Goal: Navigation & Orientation: Find specific page/section

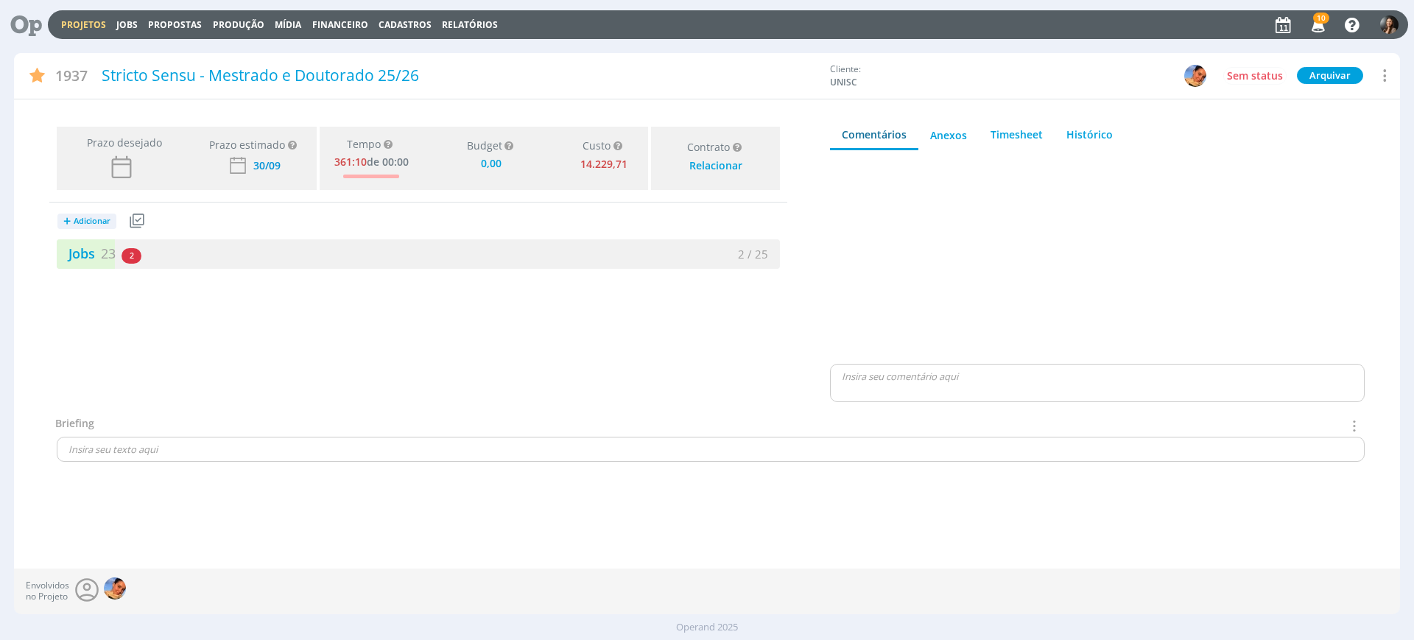
type input "0,00"
drag, startPoint x: 501, startPoint y: 426, endPoint x: 256, endPoint y: 275, distance: 288.6
click at [494, 424] on div "Briefing Briefings Predefinidos Não há briefings cadastrados." at bounding box center [706, 425] width 1315 height 21
click at [205, 253] on div "Jobs 23 2 atrasados" at bounding box center [238, 254] width 362 height 20
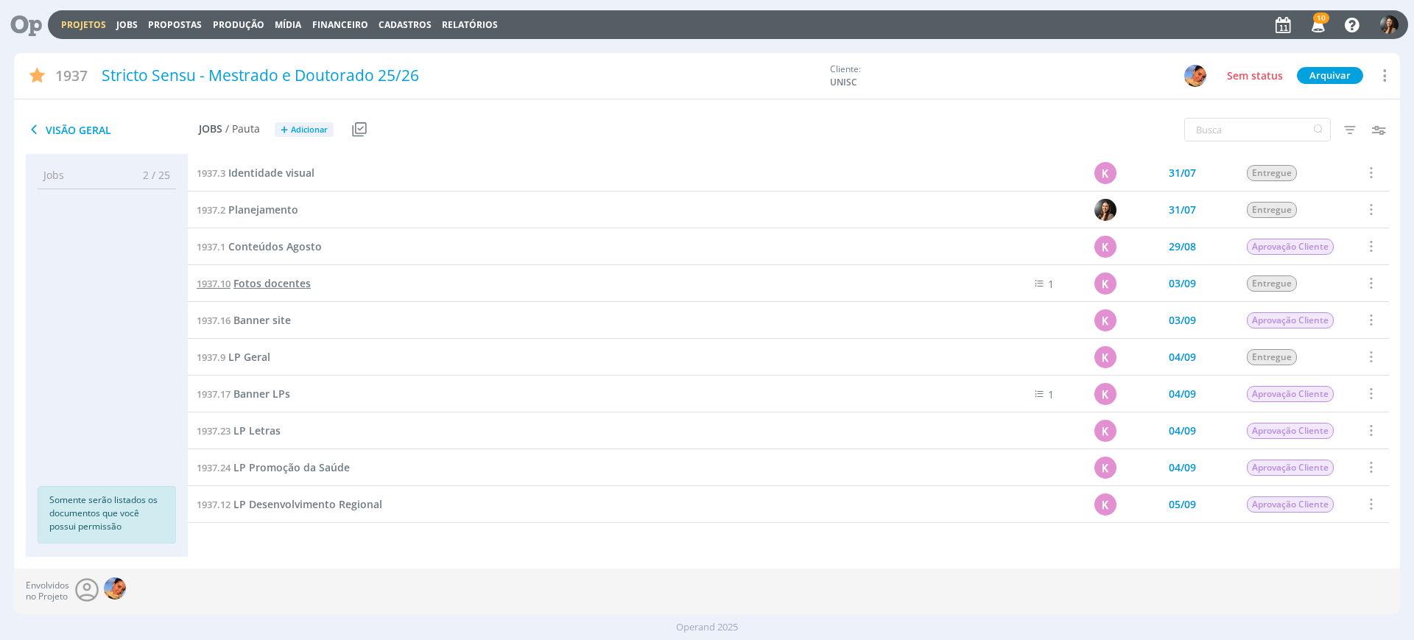
click at [253, 282] on span "Fotos docentes" at bounding box center [271, 283] width 77 height 14
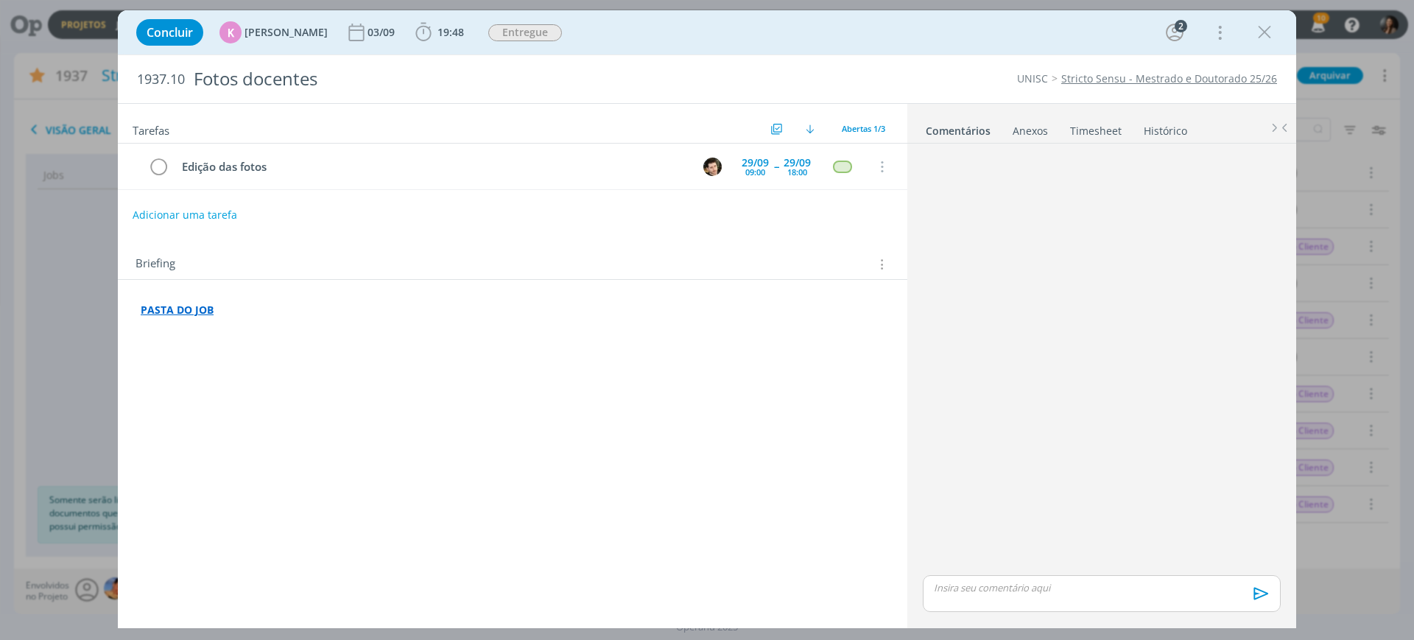
click at [177, 311] on strong "PASTA DO JOB" at bounding box center [177, 310] width 73 height 14
click at [221, 281] on link "https://sobeae.sharepoint.com/:f:/s/SOBEAE/EjQvOmdlxRtOiUqcHsEfoe4BO6CeQpXwoTbq…" at bounding box center [236, 281] width 111 height 19
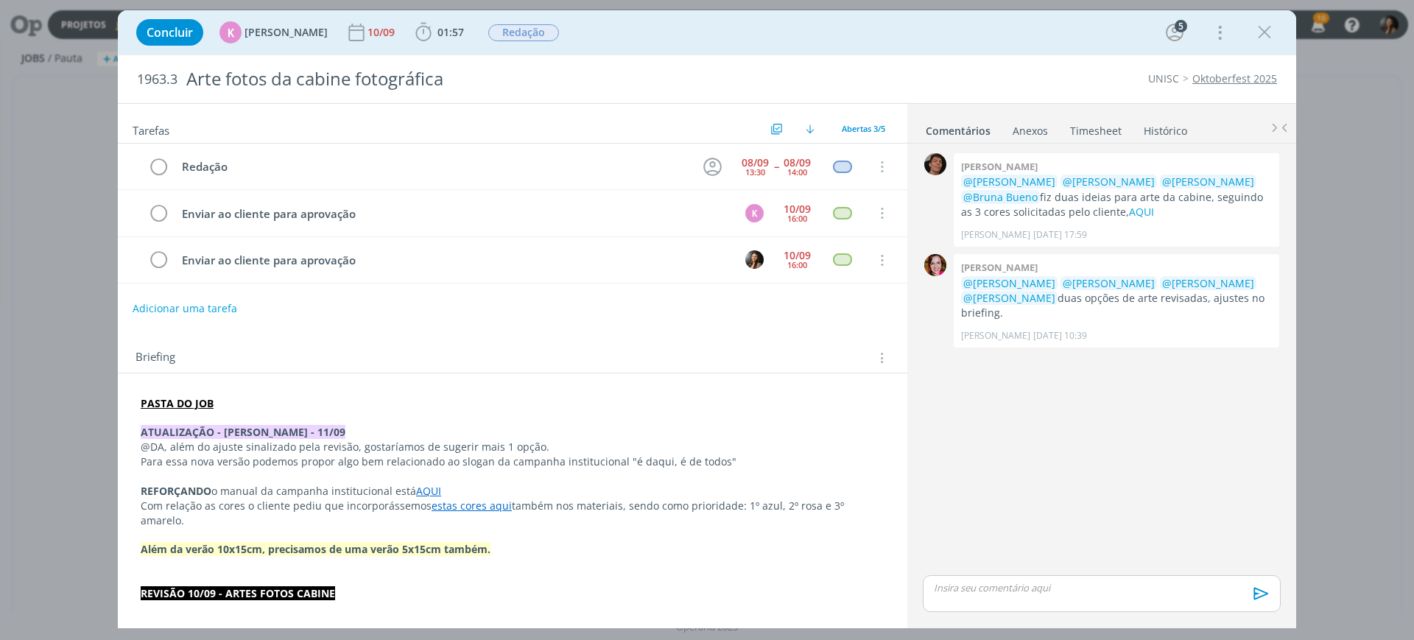
scroll to position [276, 0]
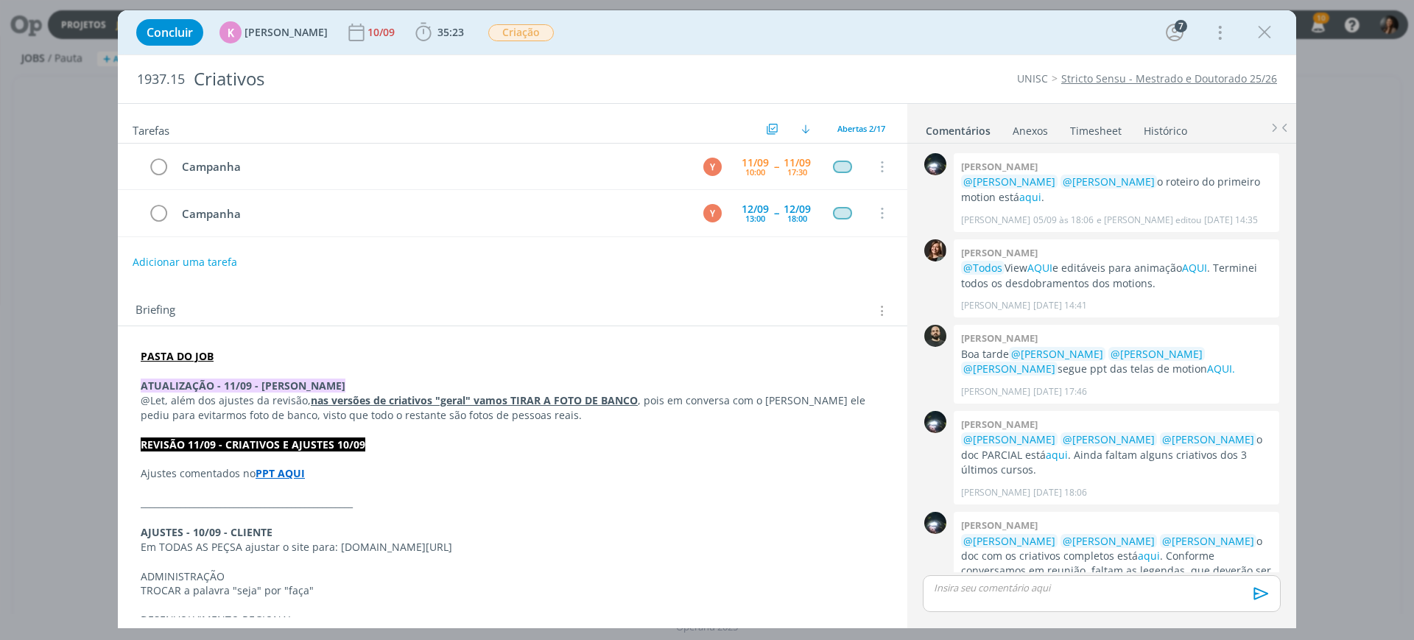
scroll to position [724, 0]
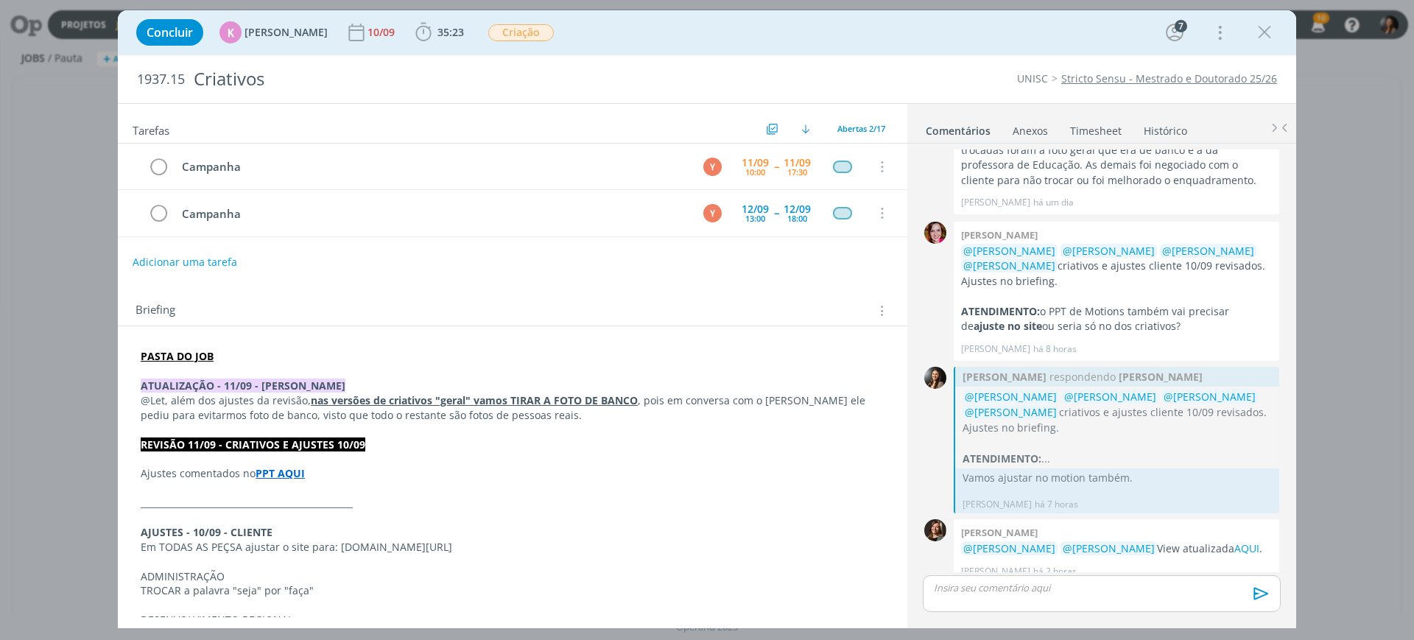
click at [556, 402] on u "nas versões de criativos "geral" vamos TIRAR A FOTO DE BANCO" at bounding box center [474, 400] width 327 height 14
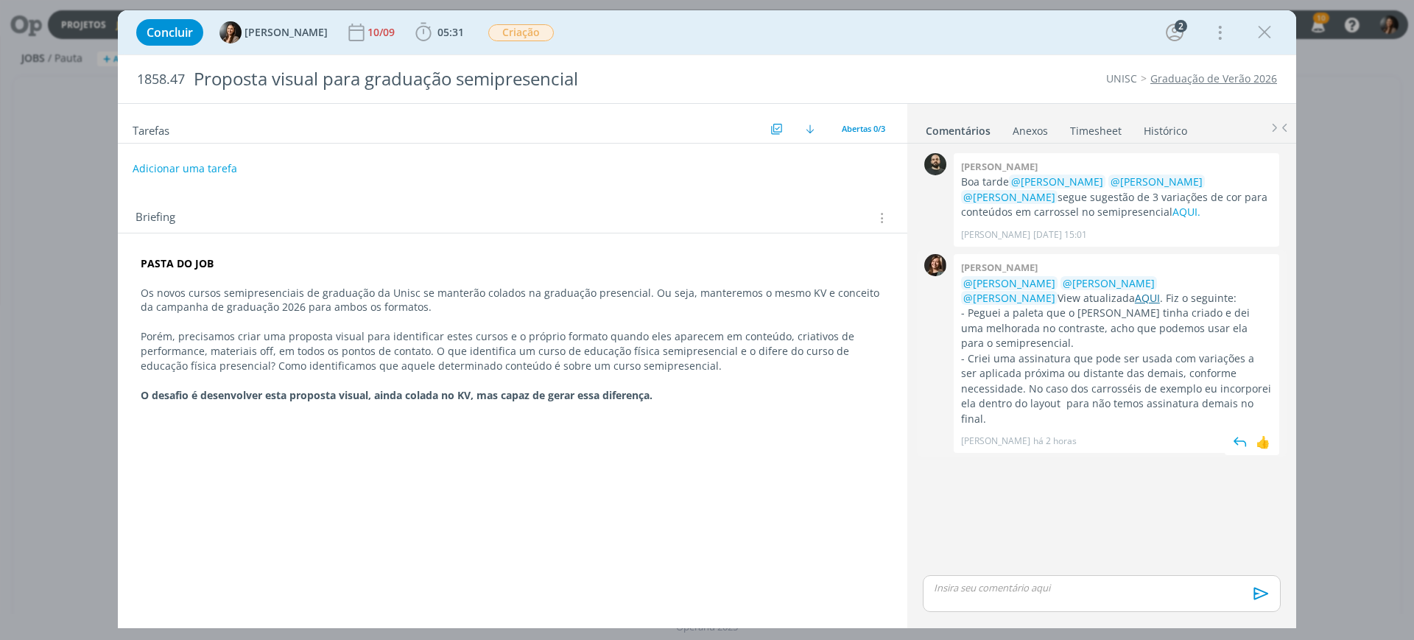
click at [1135, 296] on link "AQUI" at bounding box center [1147, 298] width 25 height 14
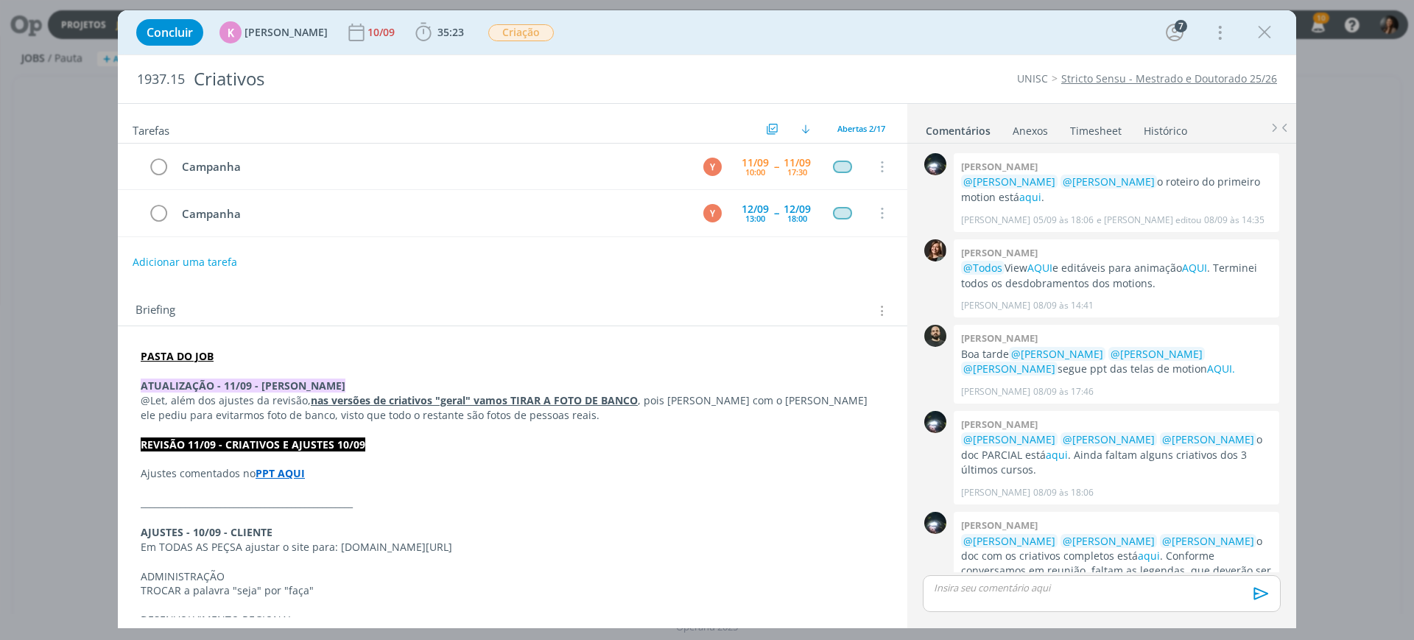
scroll to position [724, 0]
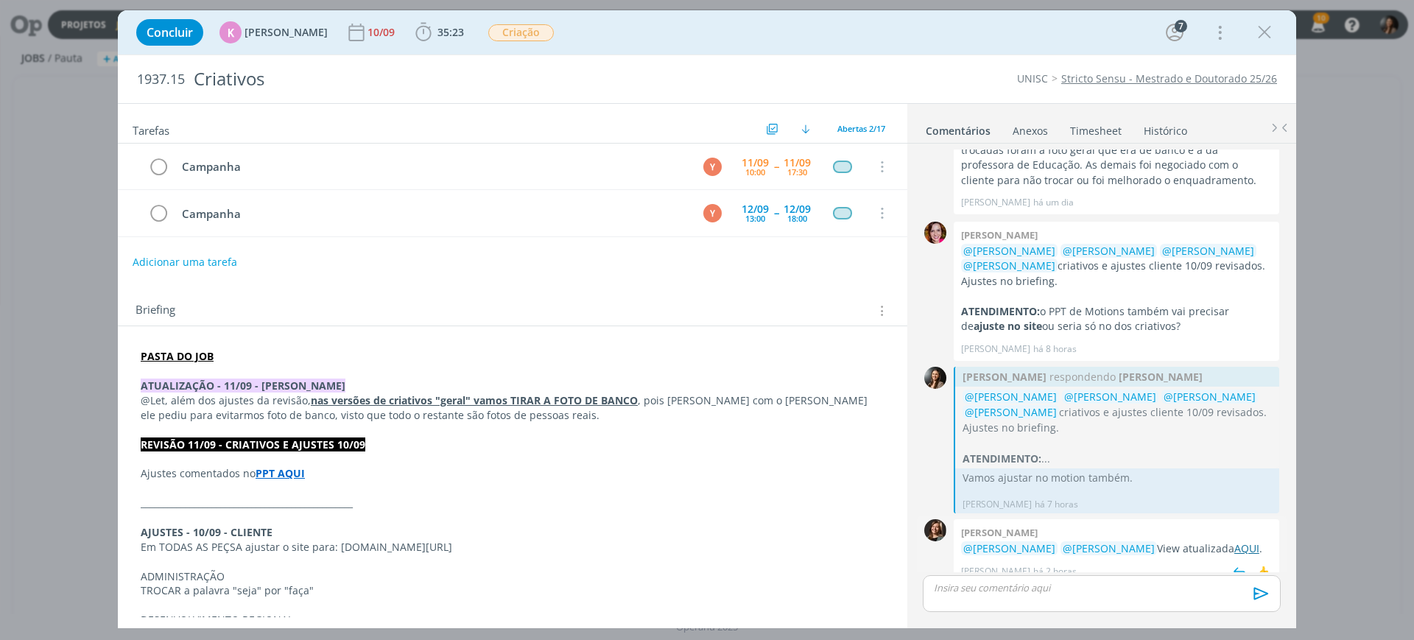
click at [1234, 541] on link "AQUI" at bounding box center [1246, 548] width 25 height 14
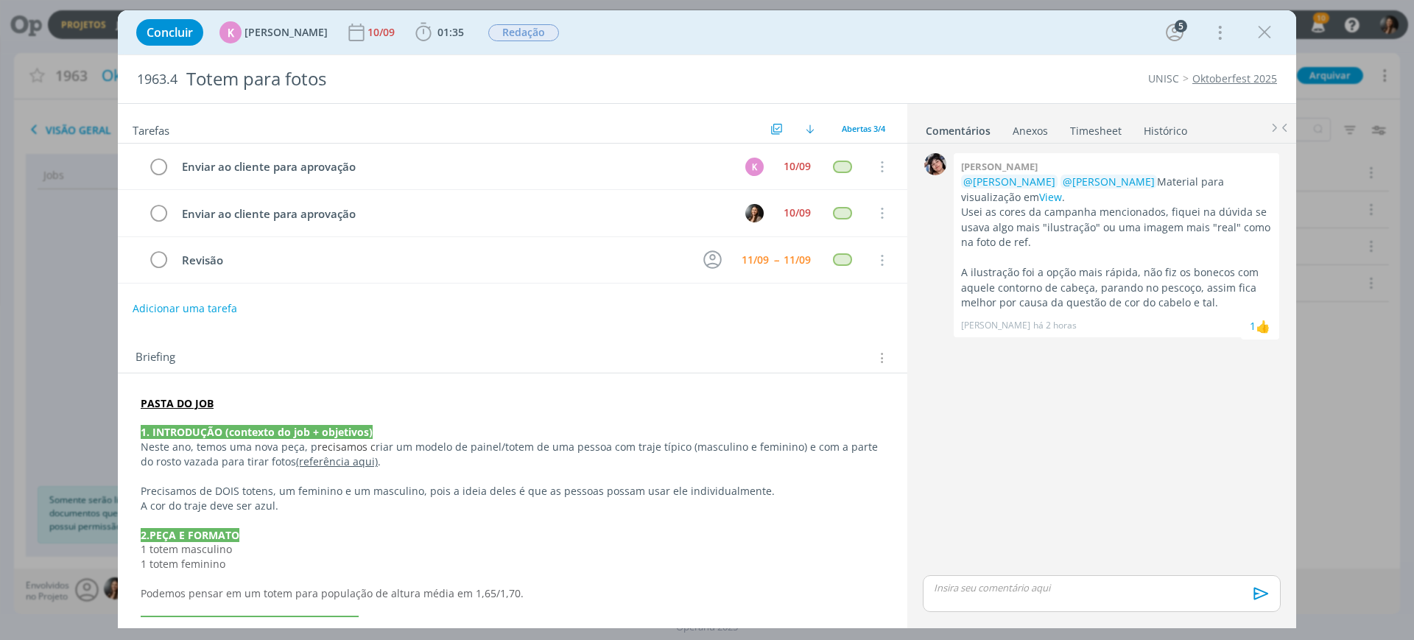
scroll to position [359, 0]
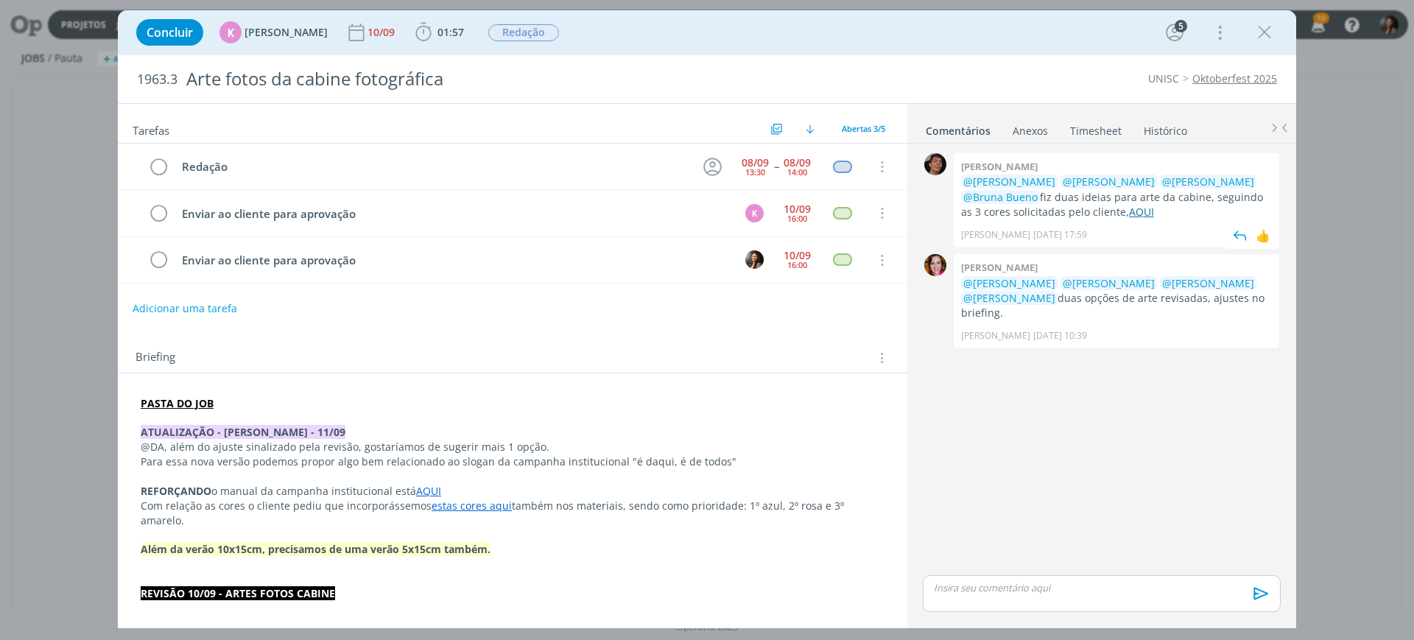
click at [1129, 209] on link "AQUI" at bounding box center [1141, 212] width 25 height 14
drag, startPoint x: 557, startPoint y: 442, endPoint x: 205, endPoint y: 465, distance: 352.0
drag, startPoint x: 295, startPoint y: 494, endPoint x: 284, endPoint y: 485, distance: 13.6
click at [295, 495] on p "REFORÇANDO o manual da campanha institucional está AQUI" at bounding box center [512, 492] width 742 height 15
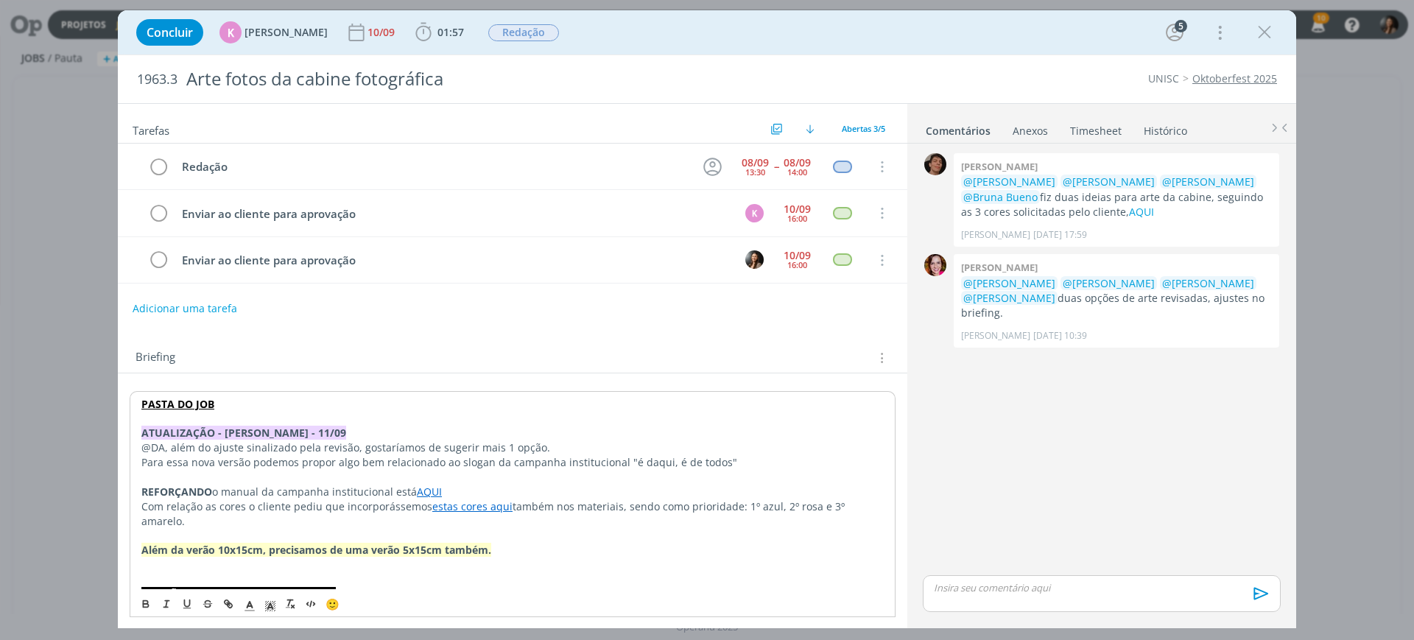
drag, startPoint x: 499, startPoint y: 534, endPoint x: 140, endPoint y: 538, distance: 359.4
click at [677, 528] on p "dialog" at bounding box center [513, 535] width 744 height 15
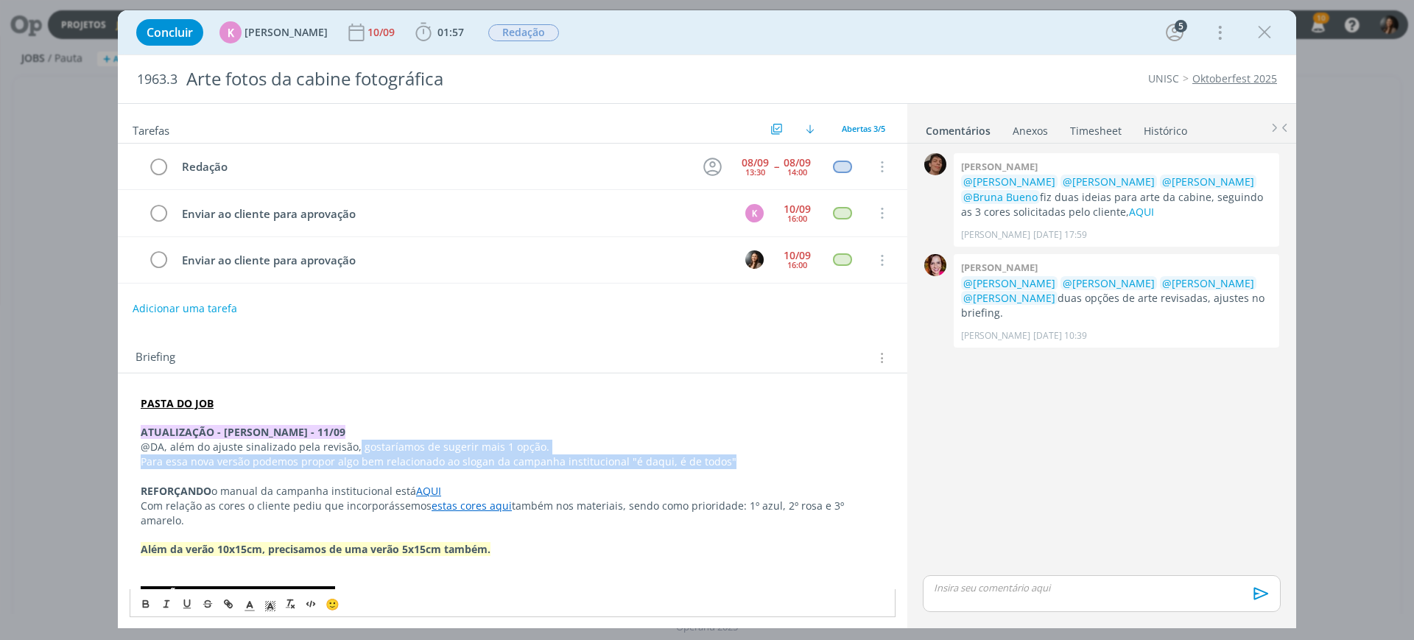
drag, startPoint x: 353, startPoint y: 443, endPoint x: 612, endPoint y: 492, distance: 263.7
click at [549, 443] on p "@DA, além do ajuste sinalizado pela revisão, gostaríamos de sugerir mais 1 opçã…" at bounding box center [513, 447] width 744 height 15
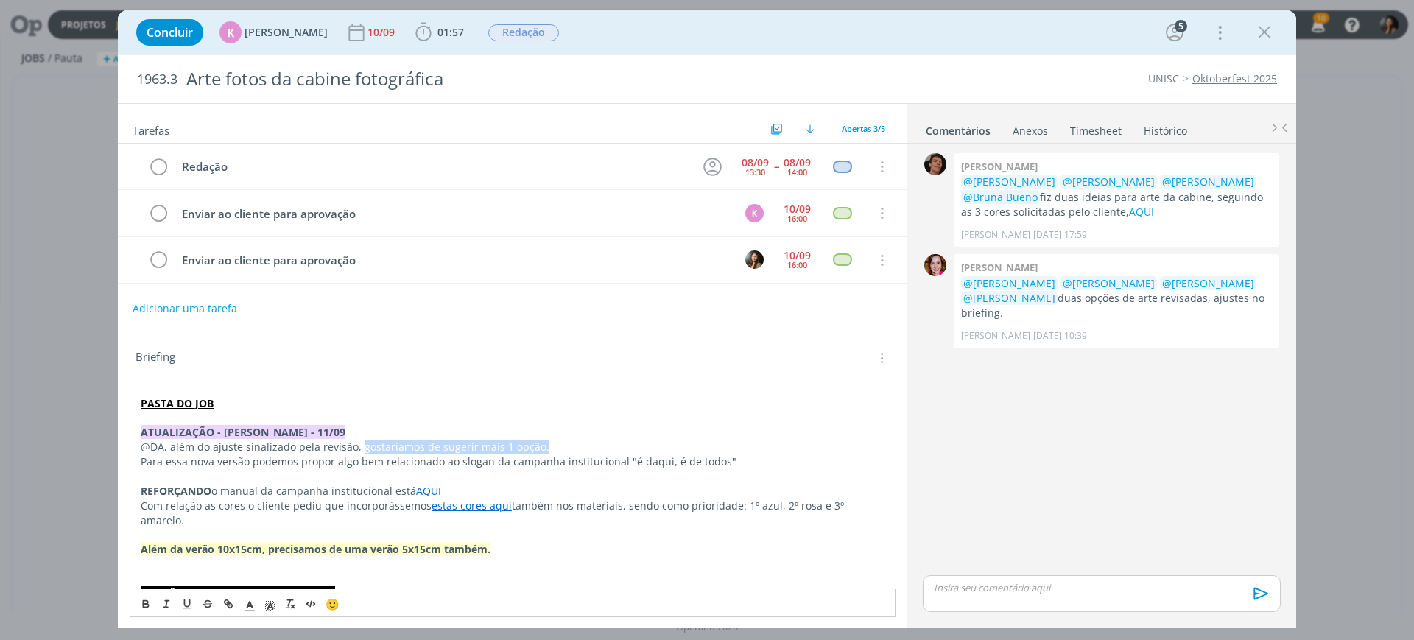
drag, startPoint x: 355, startPoint y: 441, endPoint x: 585, endPoint y: 409, distance: 232.0
click at [575, 440] on p "@DA, além do ajuste sinalizado pela revisão, gostaríamos de sugerir mais 1 opçã…" at bounding box center [513, 447] width 744 height 15
click at [141, 542] on strong "Além da verão 10x15cm, precisamos de uma verão 5x15cm também." at bounding box center [316, 549] width 350 height 14
click at [520, 440] on p "@DA, além do ajuste sinalizado pela revisão, precisamos fazer a outra" at bounding box center [513, 447] width 744 height 15
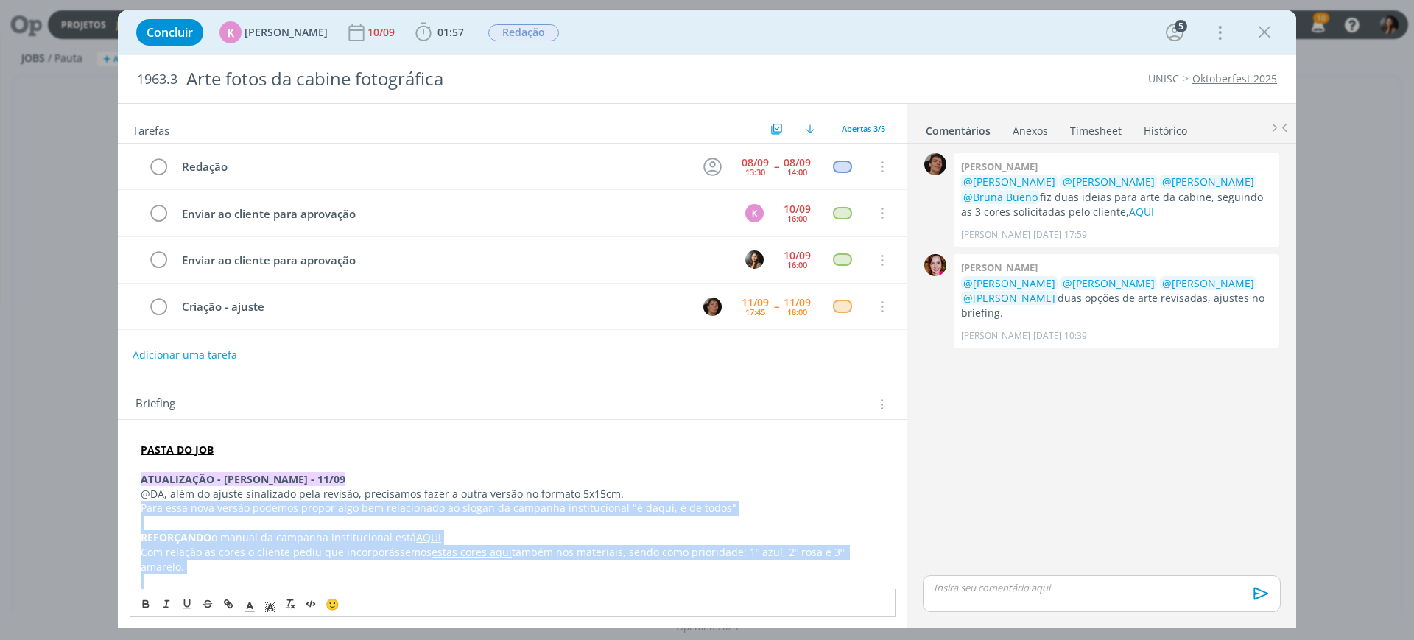
scroll to position [147, 0]
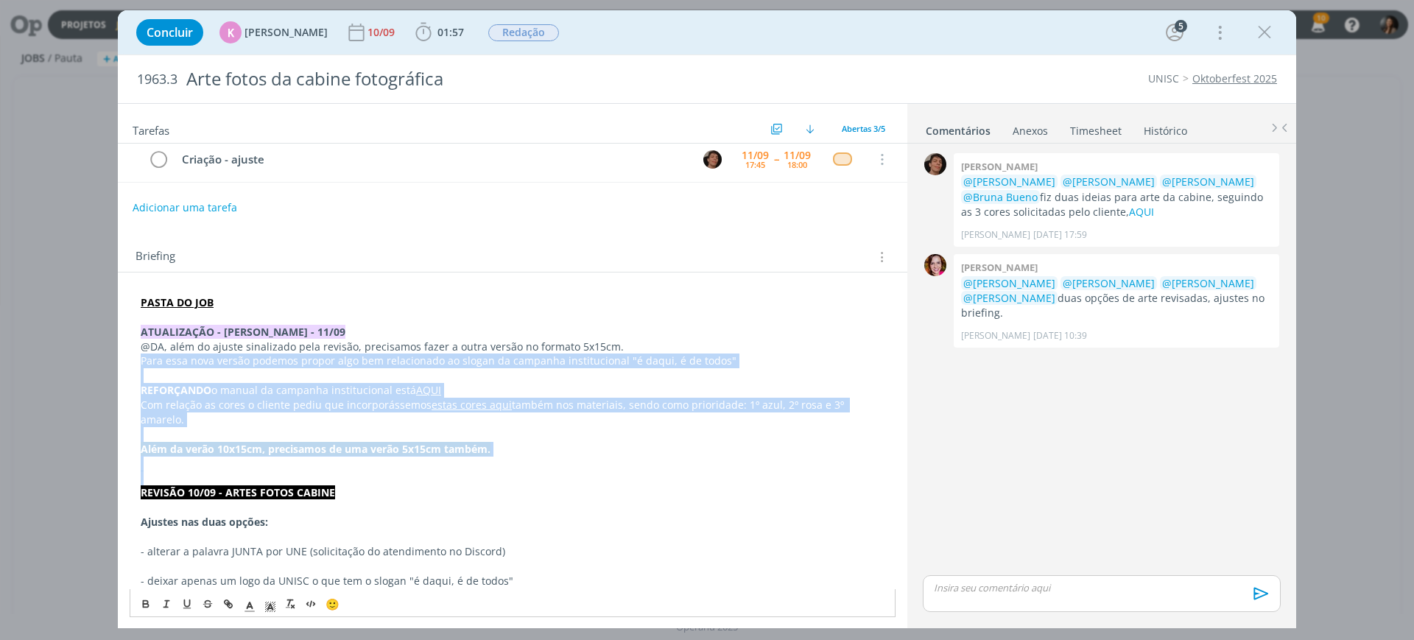
drag, startPoint x: 141, startPoint y: 512, endPoint x: 887, endPoint y: 407, distance: 753.2
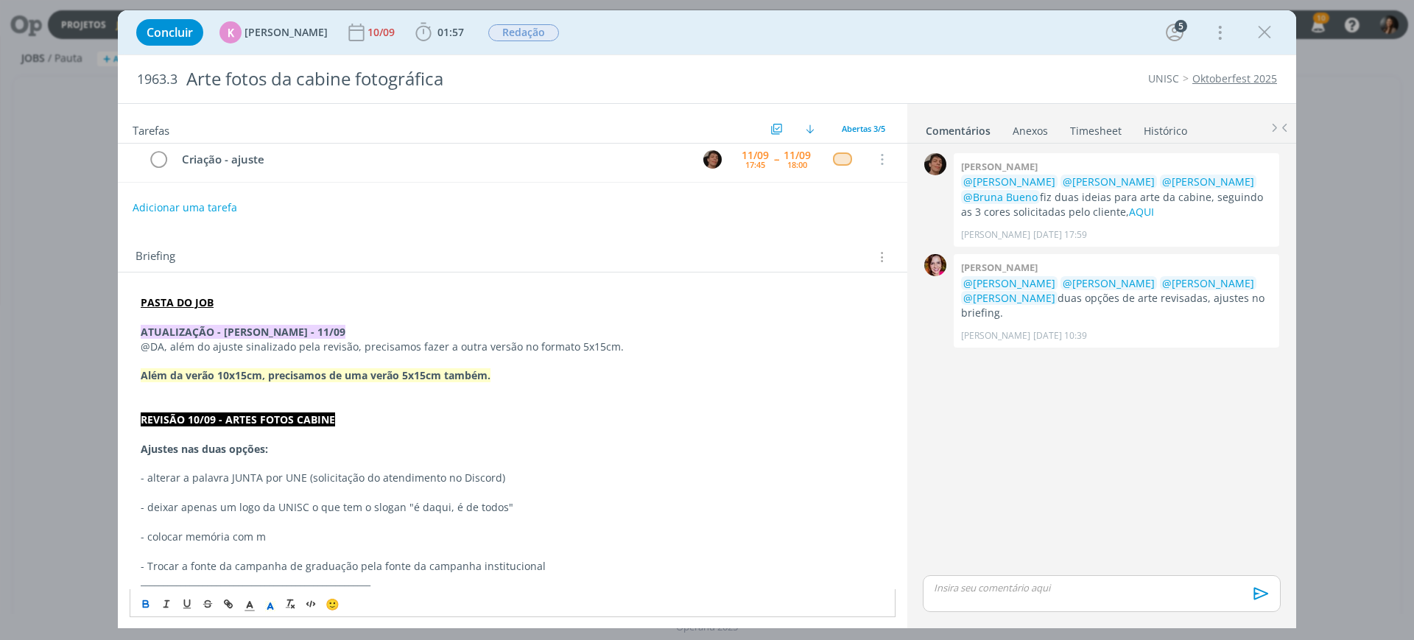
drag, startPoint x: 512, startPoint y: 376, endPoint x: 128, endPoint y: 376, distance: 384.4
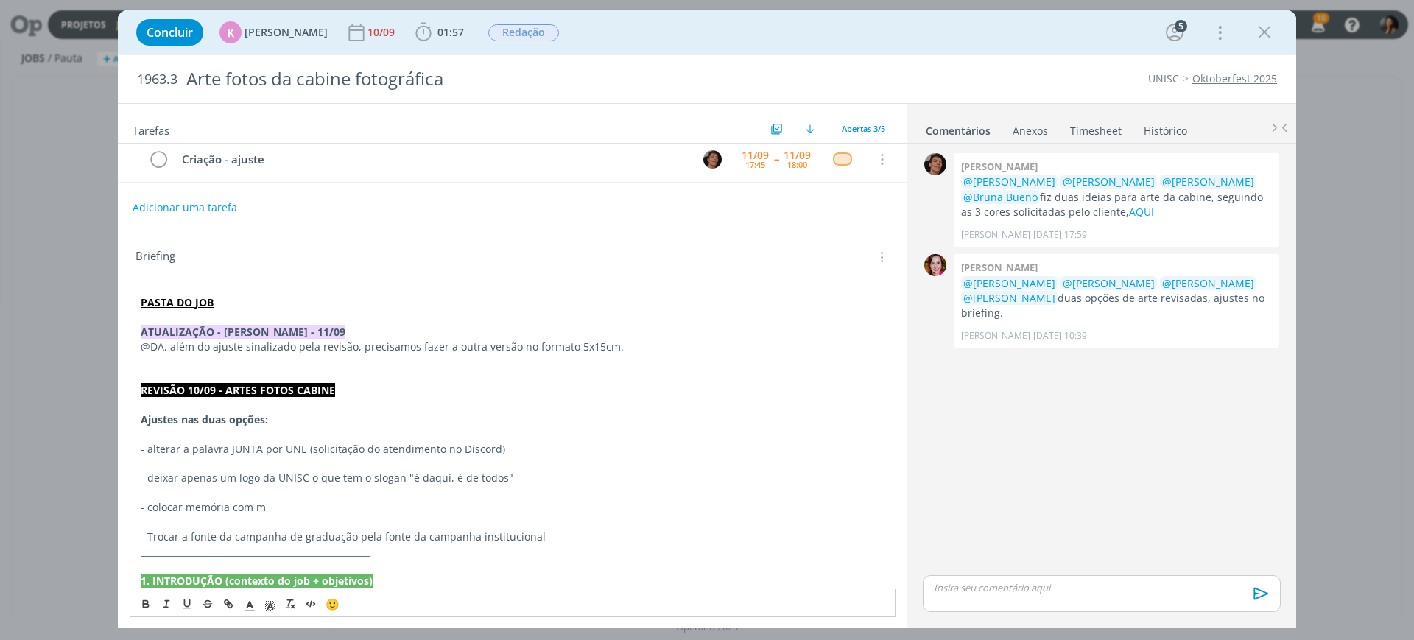
click at [561, 478] on p "- deixar apenas um logo da UNISC o que tem o slogan "é daqui, é de todos"" at bounding box center [513, 478] width 744 height 15
